Goal: Communication & Community: Participate in discussion

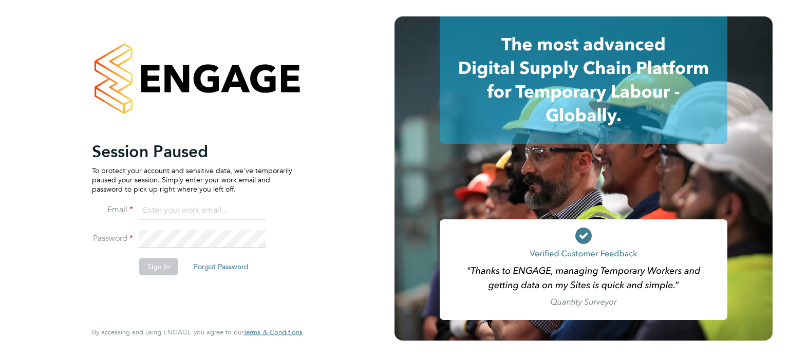
type input "amie.day@morganhunt.com"
click at [150, 267] on button "Sign In" at bounding box center [158, 266] width 39 height 16
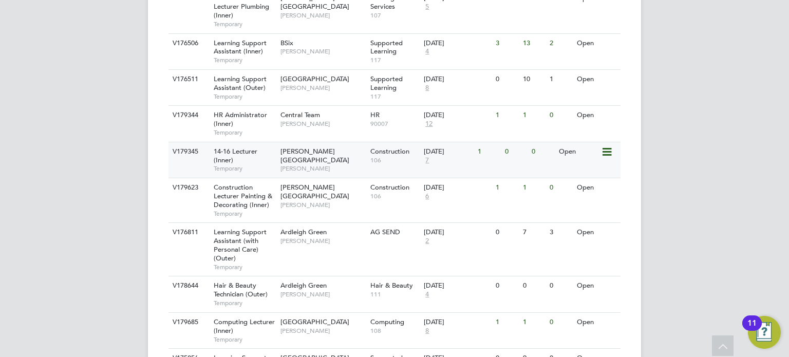
scroll to position [641, 0]
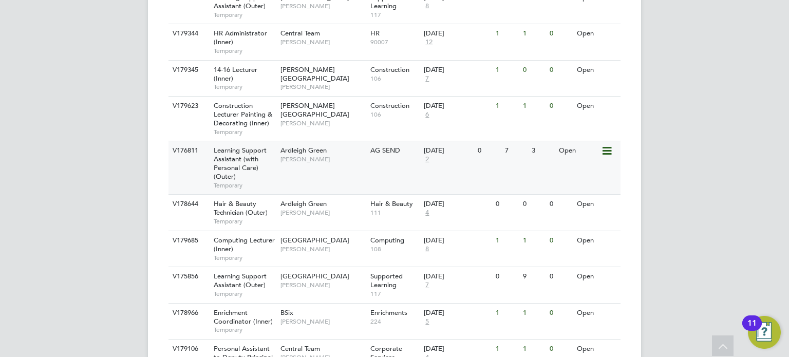
click at [355, 173] on div "V176811 Learning Support Assistant (with Personal Care) (Outer) Temporary Ardle…" at bounding box center [394, 167] width 452 height 53
click at [387, 166] on div "V176811 Learning Support Assistant (with Personal Care) (Outer) Temporary Ardle…" at bounding box center [394, 167] width 452 height 53
click at [348, 167] on div "V176811 Learning Support Assistant (with Personal Care) (Outer) Temporary Ardle…" at bounding box center [394, 167] width 452 height 53
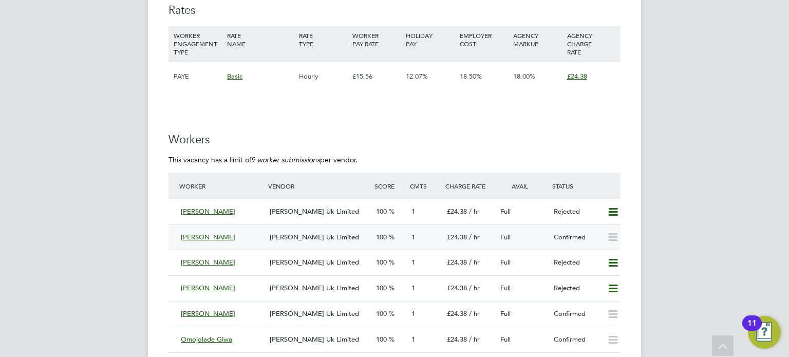
click at [357, 240] on div "[PERSON_NAME] Uk Limited" at bounding box center [319, 237] width 106 height 17
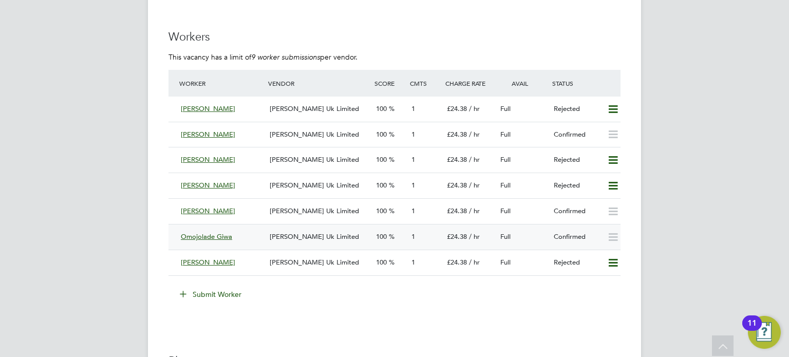
click at [370, 234] on div "[PERSON_NAME] Uk Limited" at bounding box center [319, 237] width 106 height 17
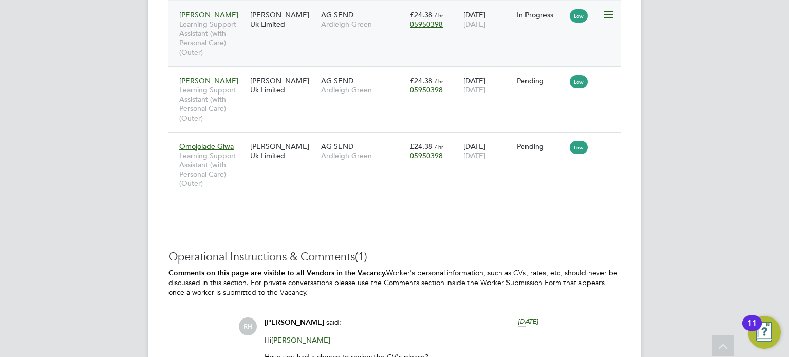
click at [382, 35] on div "Jane Kamau Learning Support Assistant (with Personal Care) (Outer) Morgan Hunt …" at bounding box center [394, 33] width 452 height 65
click at [382, 17] on div "AG SEND Ardleigh Green" at bounding box center [362, 19] width 89 height 29
click at [372, 73] on div "AG SEND Ardleigh Green" at bounding box center [362, 85] width 89 height 29
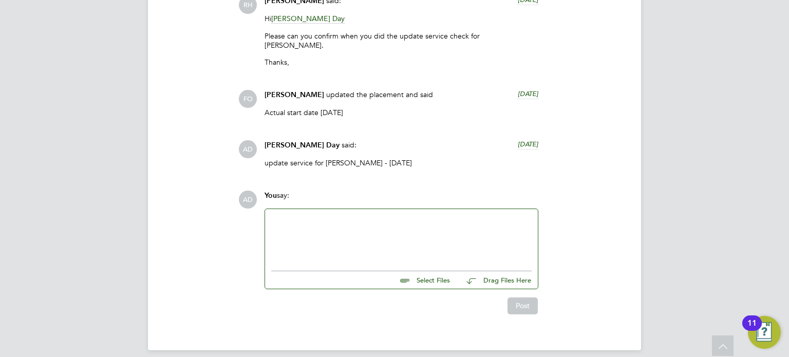
click at [331, 231] on div at bounding box center [401, 237] width 260 height 44
click at [515, 297] on button "Post" at bounding box center [522, 305] width 30 height 16
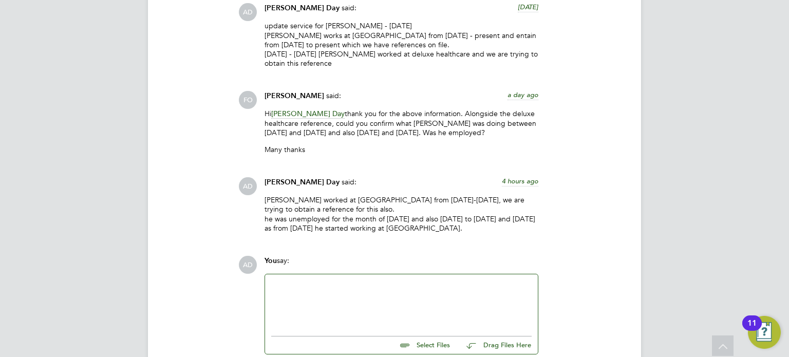
click at [285, 283] on div at bounding box center [401, 302] width 260 height 44
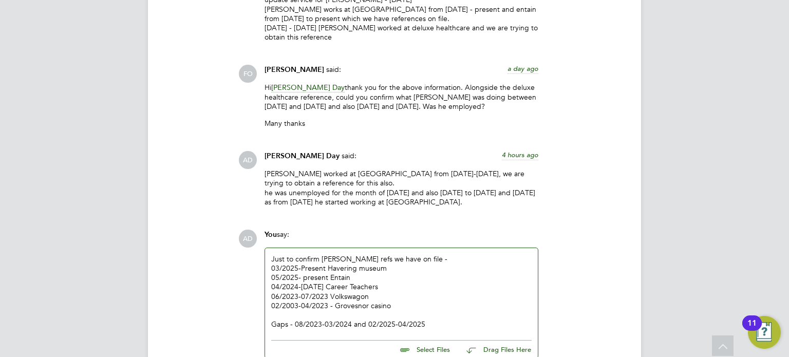
scroll to position [1175, 0]
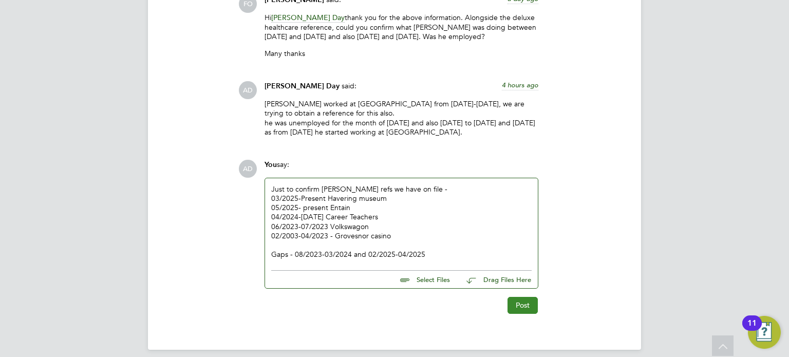
click at [520, 297] on button "Post" at bounding box center [522, 305] width 30 height 16
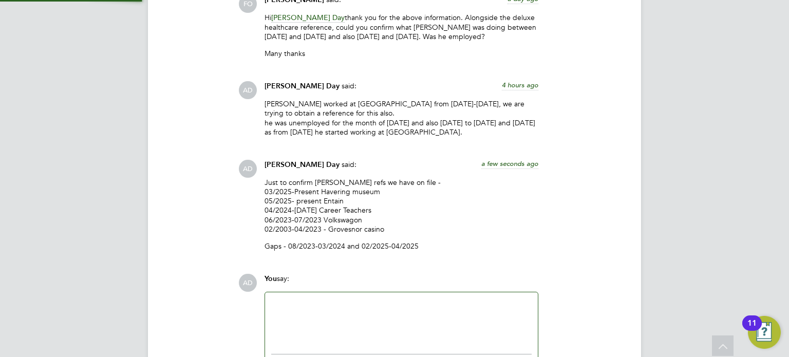
scroll to position [1258, 0]
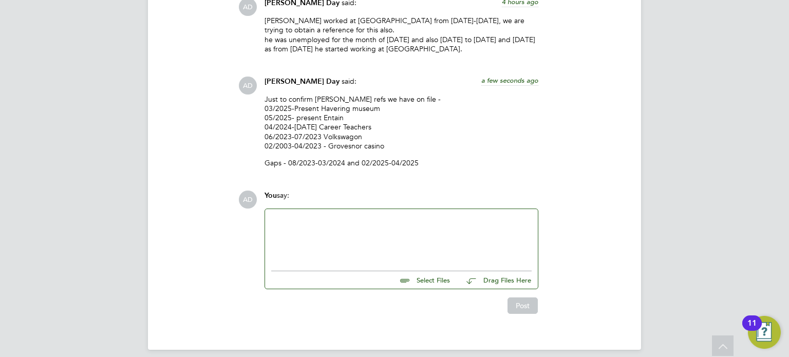
click at [304, 215] on div at bounding box center [401, 237] width 260 height 44
click at [522, 299] on button "Post" at bounding box center [522, 305] width 30 height 16
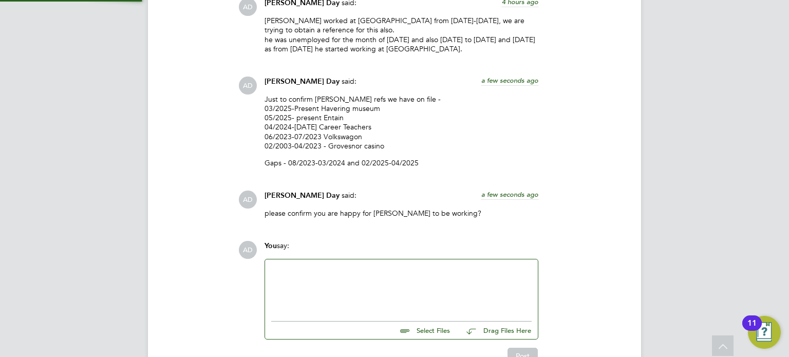
scroll to position [1309, 0]
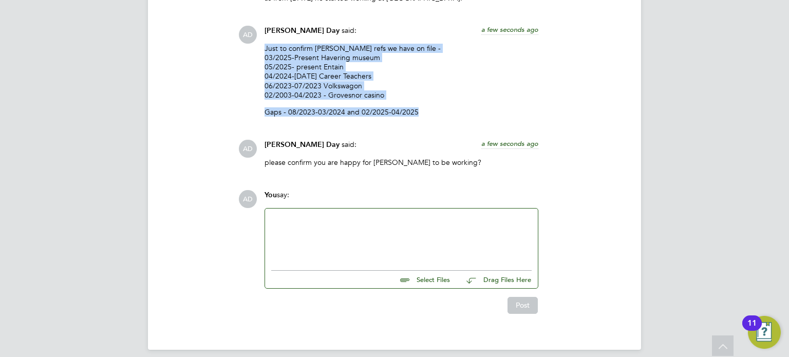
drag, startPoint x: 431, startPoint y: 104, endPoint x: 259, endPoint y: 36, distance: 184.7
click at [259, 36] on div "Amie Day said: a few seconds ago Just to confirm Nicholas perera refs we have o…" at bounding box center [401, 75] width 284 height 99
copy div "Just to confirm Nicholas perera refs we have on file - 03/2025-Present Havering…"
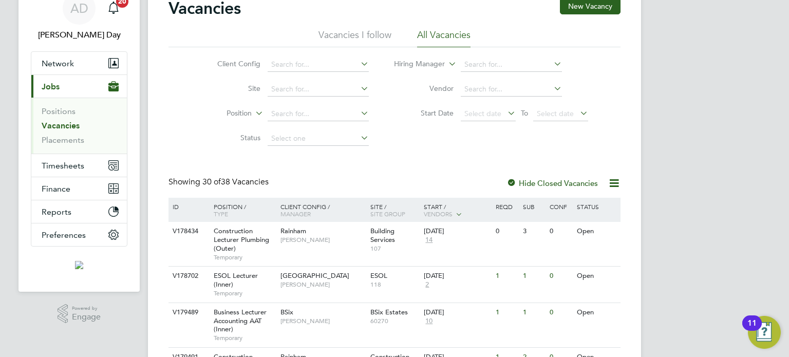
scroll to position [103, 0]
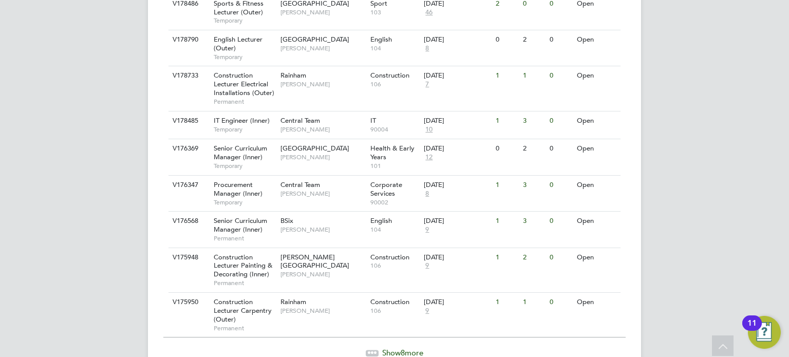
scroll to position [1130, 0]
